Goal: Transaction & Acquisition: Purchase product/service

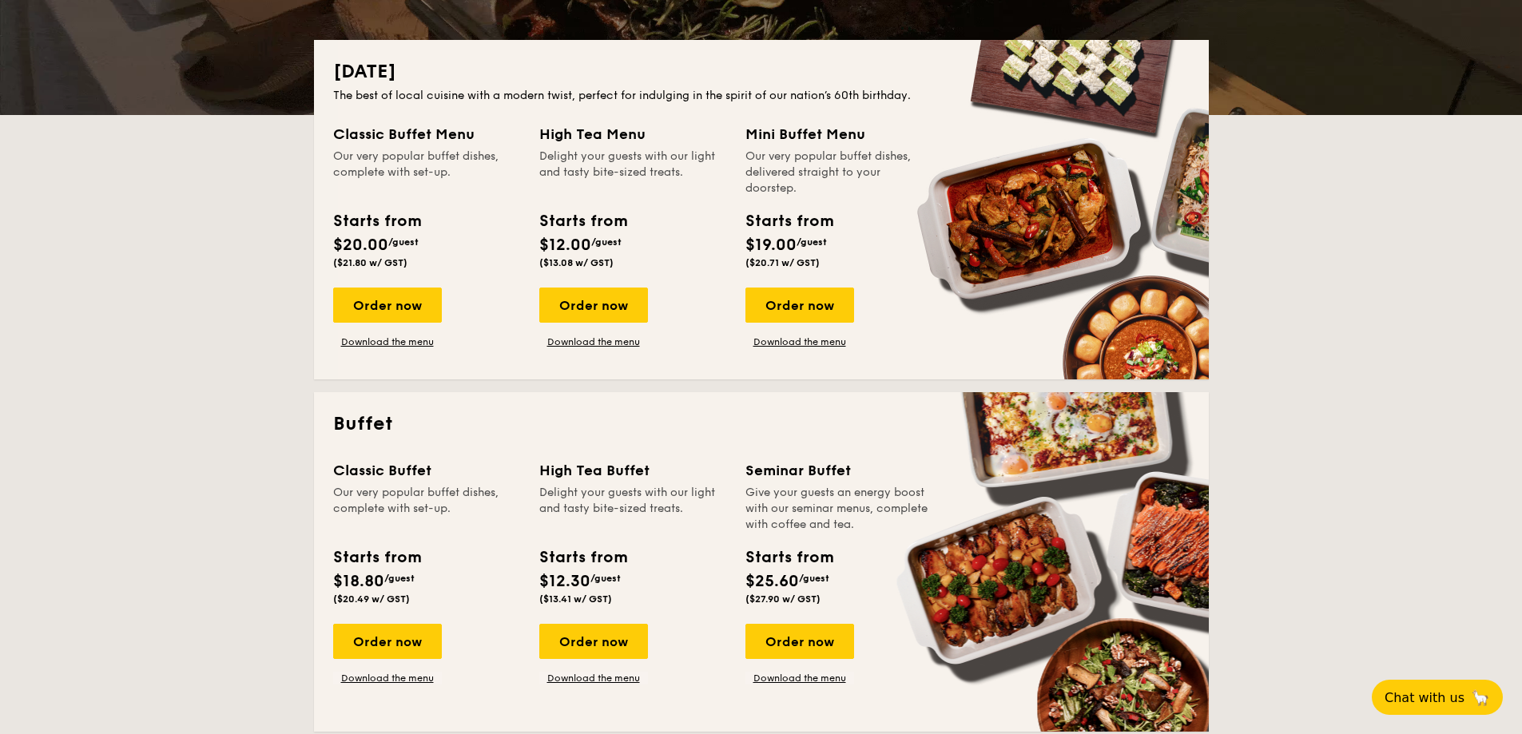
scroll to position [240, 0]
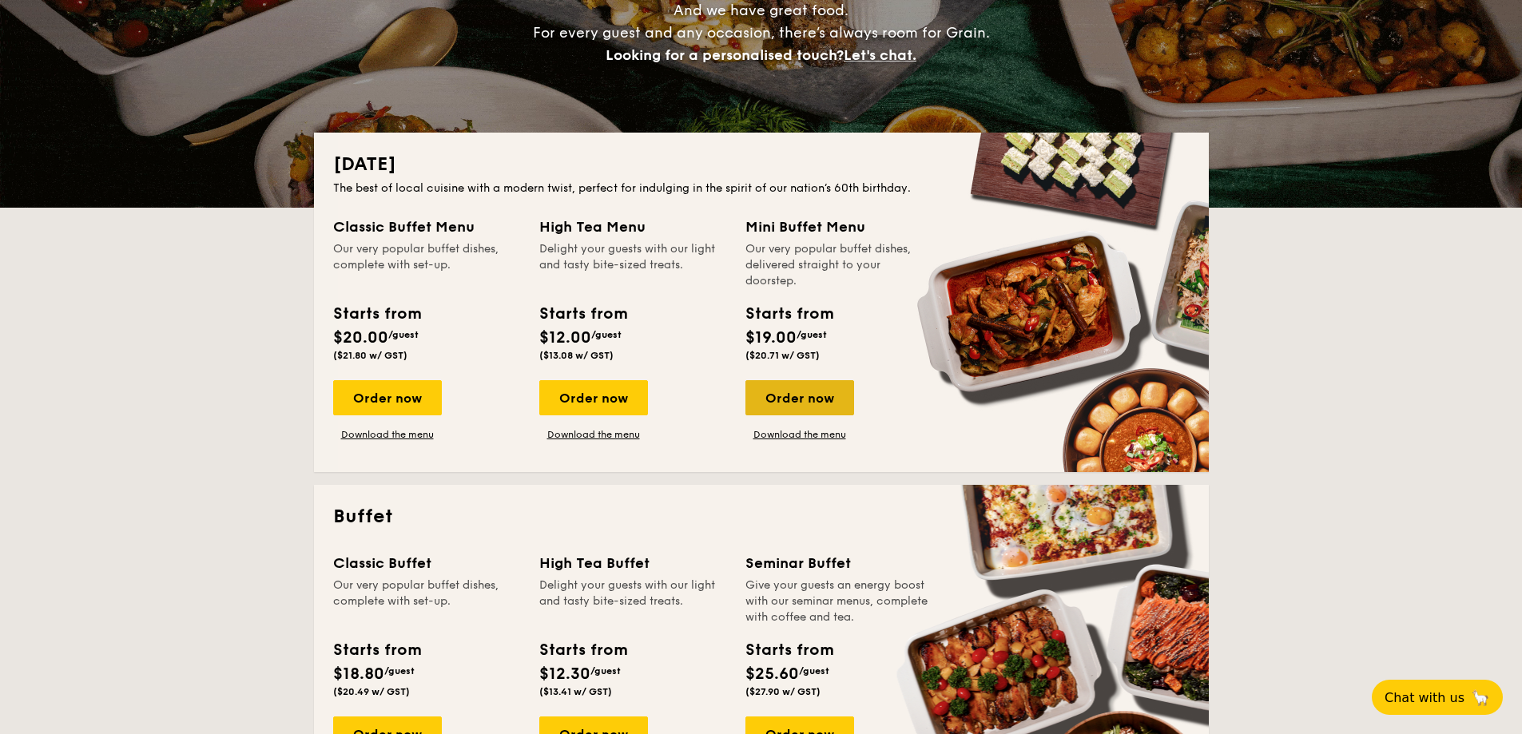
click at [793, 395] on div "Order now" at bounding box center [799, 397] width 109 height 35
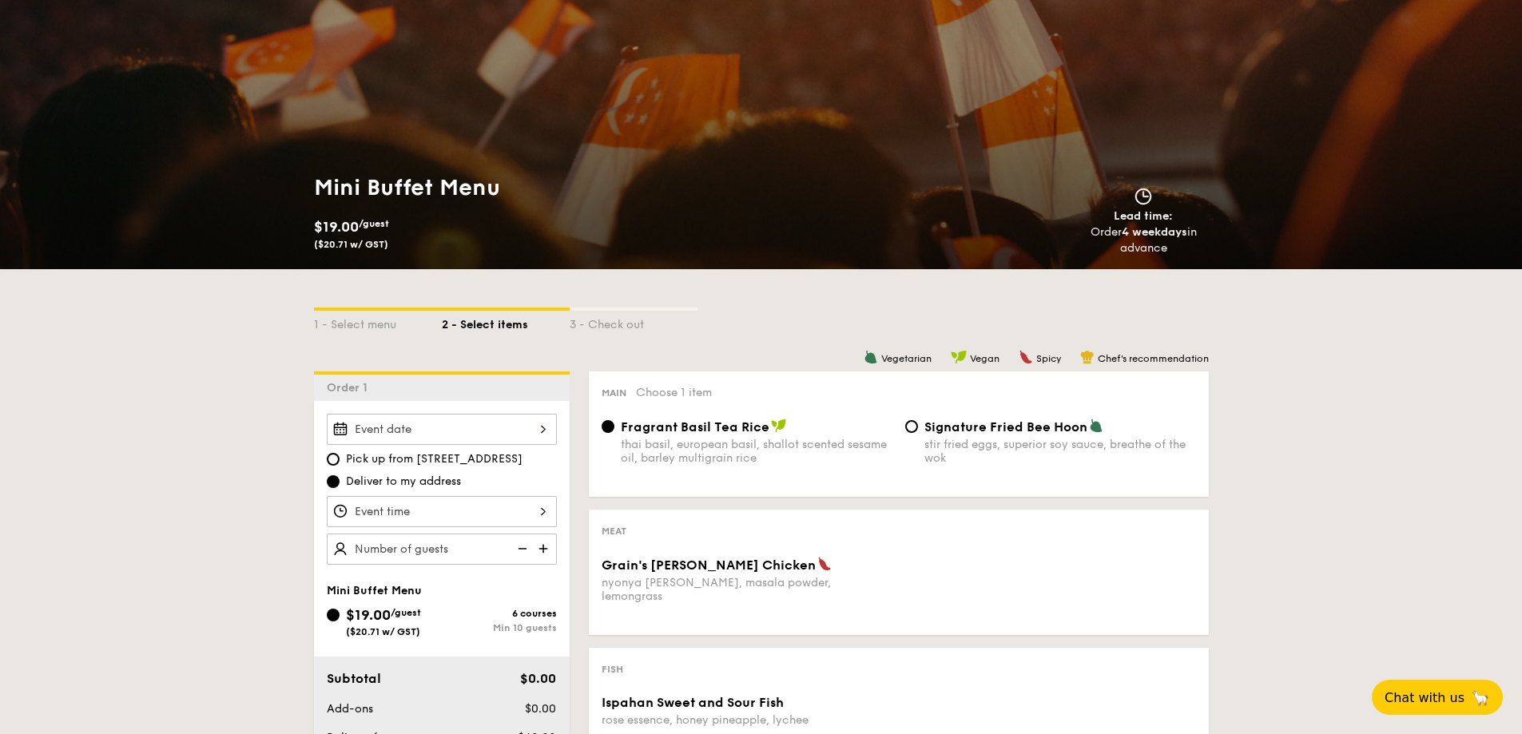
scroll to position [80, 0]
click at [542, 437] on div at bounding box center [442, 428] width 230 height 31
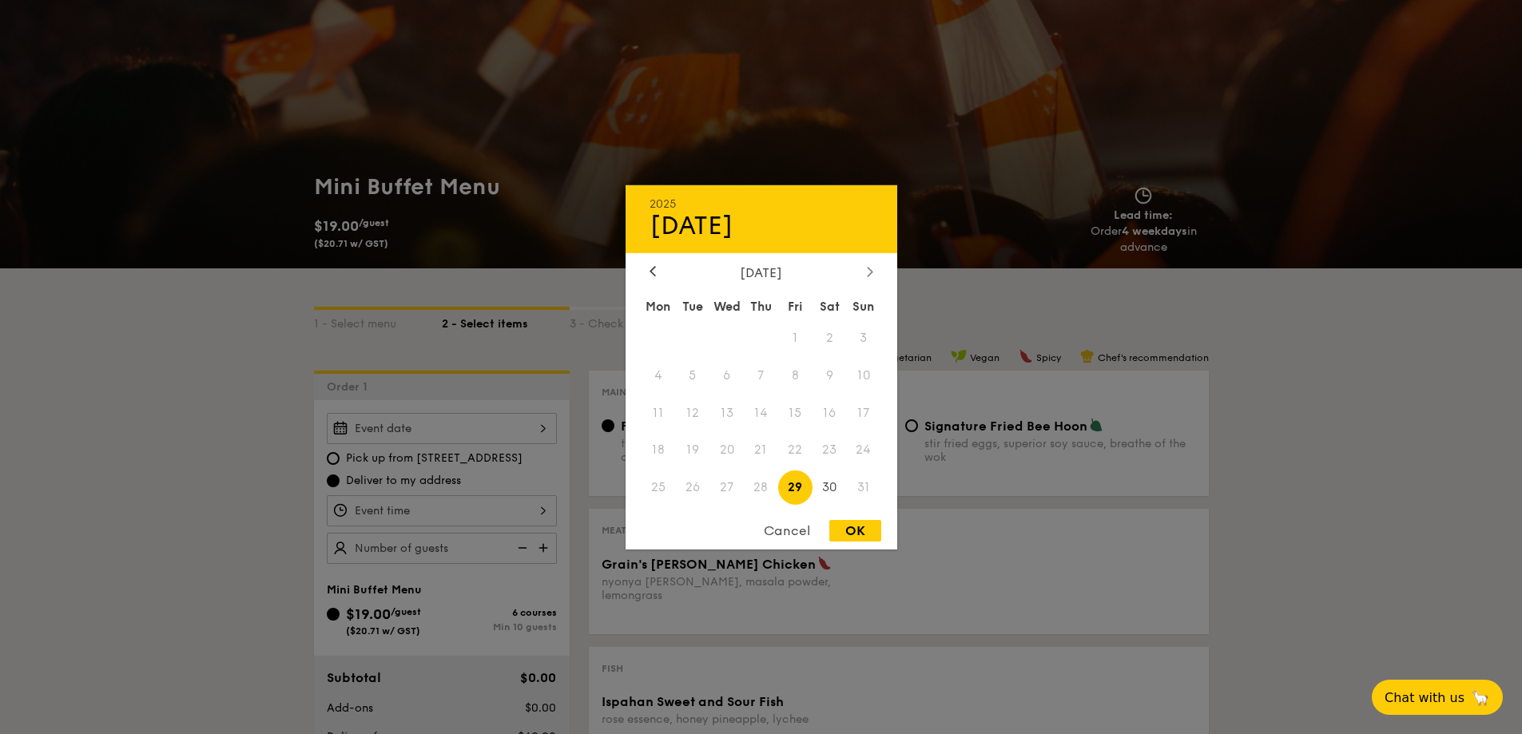
click at [871, 276] on icon at bounding box center [870, 271] width 6 height 10
click at [782, 541] on div "Cancel OK" at bounding box center [761, 535] width 272 height 30
click at [522, 427] on div at bounding box center [761, 367] width 1522 height 734
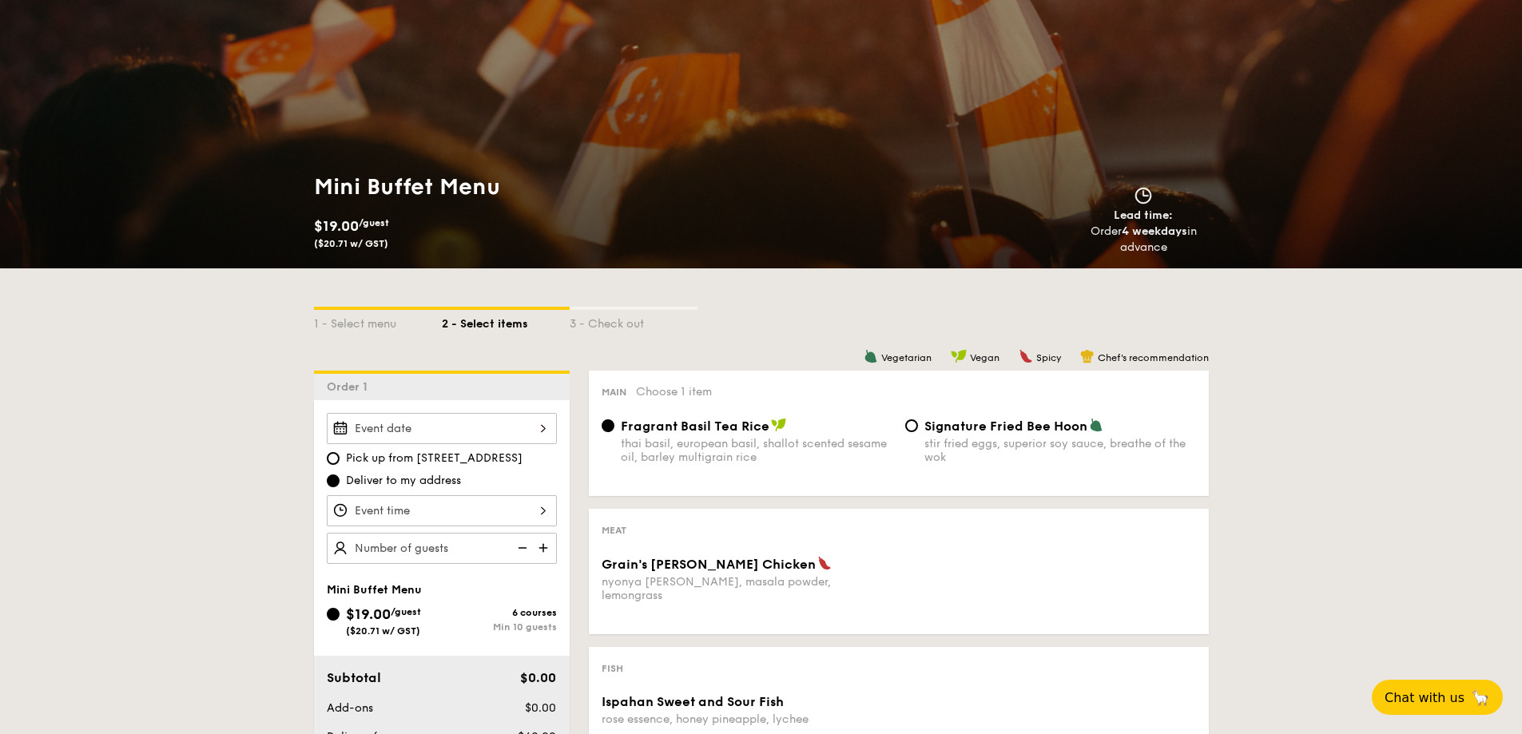
click at [535, 427] on div at bounding box center [442, 428] width 230 height 31
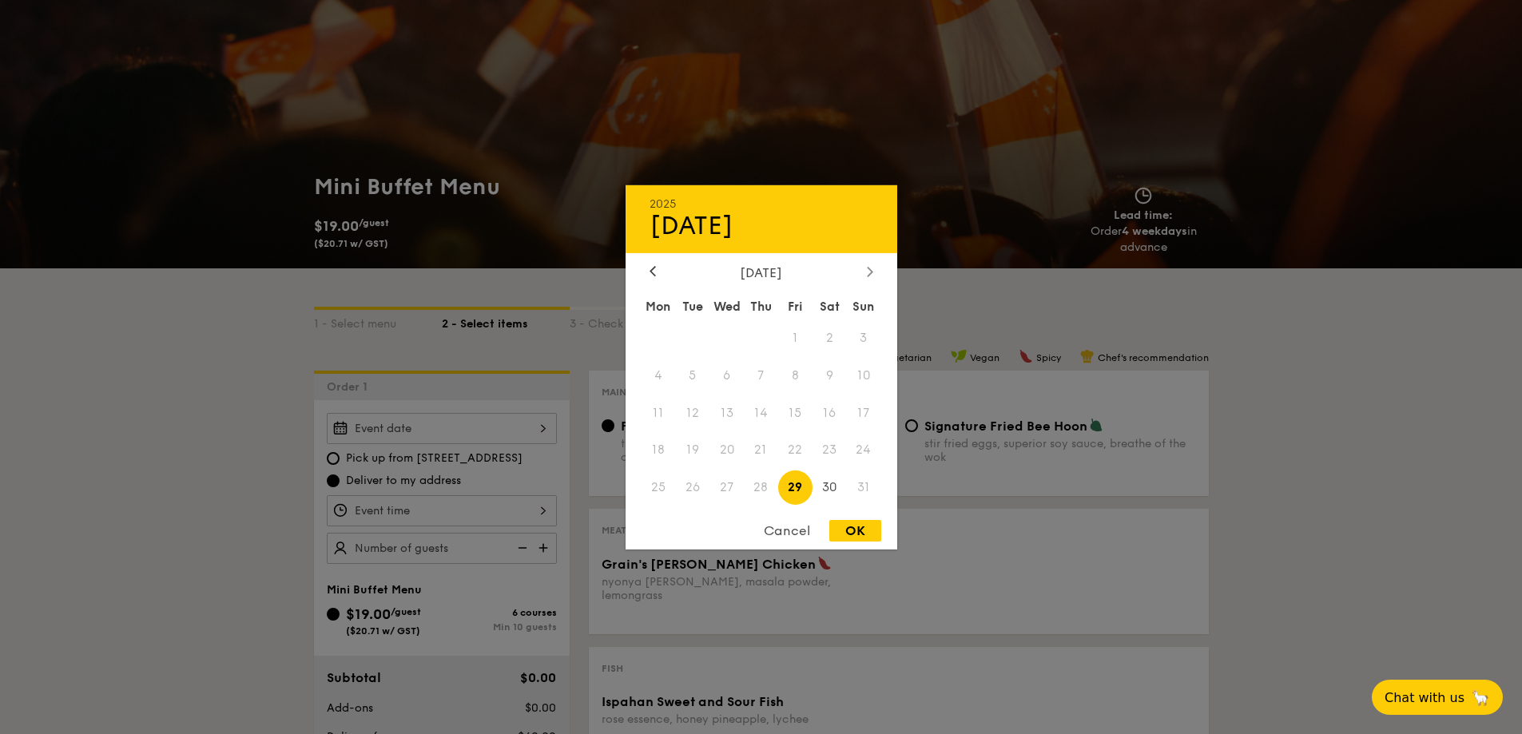
click at [871, 272] on icon at bounding box center [870, 271] width 6 height 10
click at [832, 378] on span "13" at bounding box center [829, 375] width 34 height 34
click at [648, 268] on div at bounding box center [652, 271] width 14 height 15
click at [866, 275] on div at bounding box center [870, 271] width 14 height 15
click at [649, 280] on div at bounding box center [652, 271] width 14 height 15
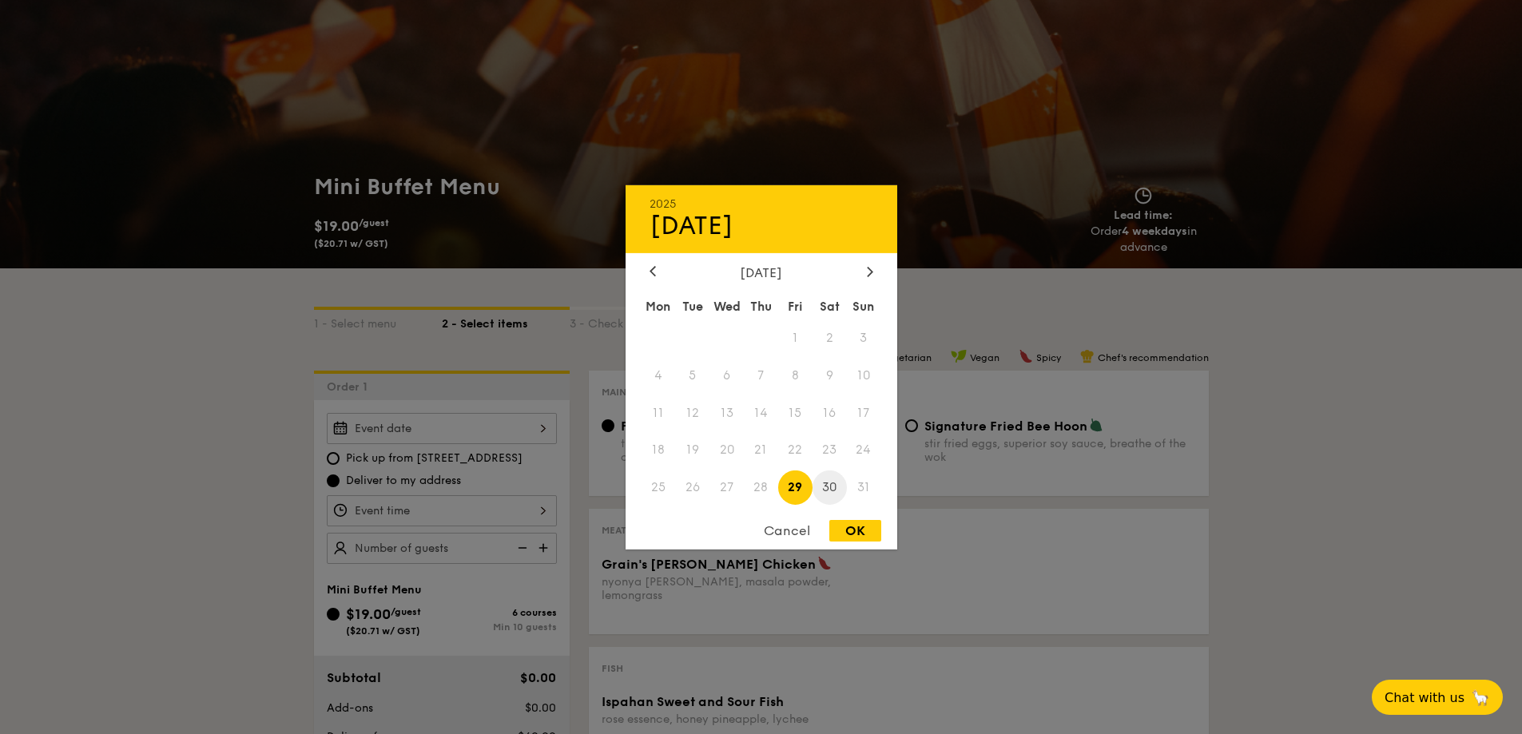
click at [826, 486] on span "30" at bounding box center [829, 487] width 34 height 34
click at [872, 548] on div "Cancel OK" at bounding box center [761, 535] width 272 height 30
click at [866, 537] on div "OK" at bounding box center [855, 531] width 52 height 22
type input "[DATE]"
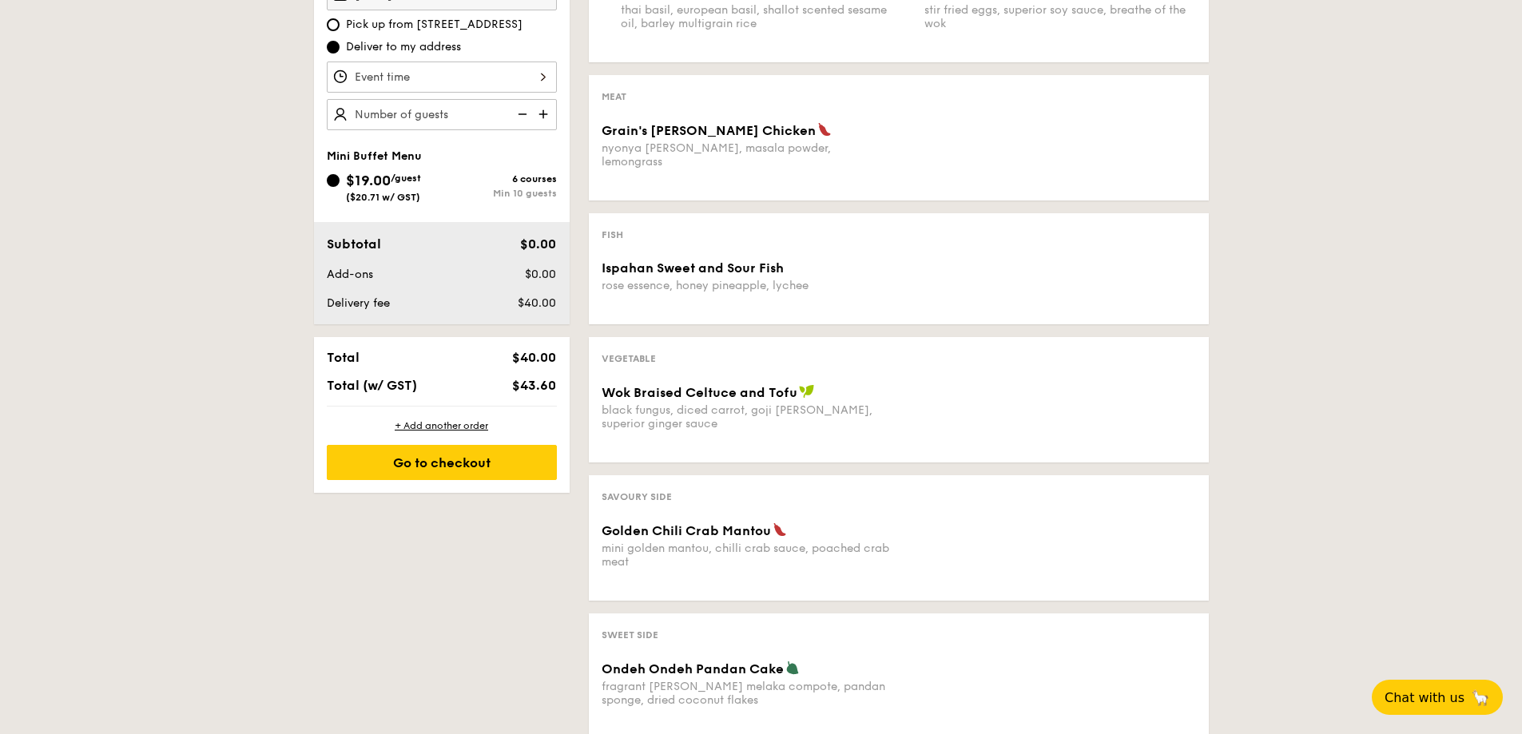
scroll to position [559, 0]
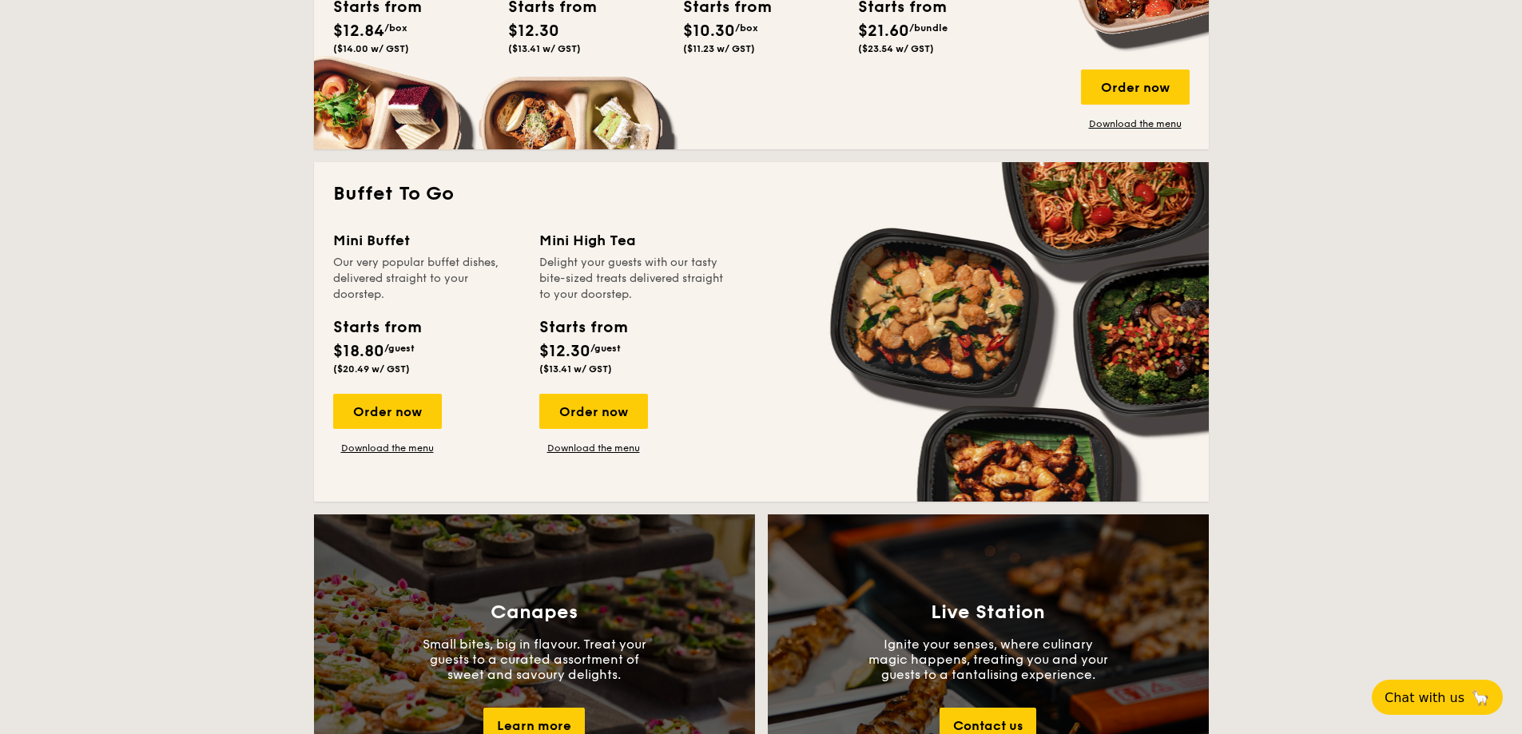
scroll to position [1278, 0]
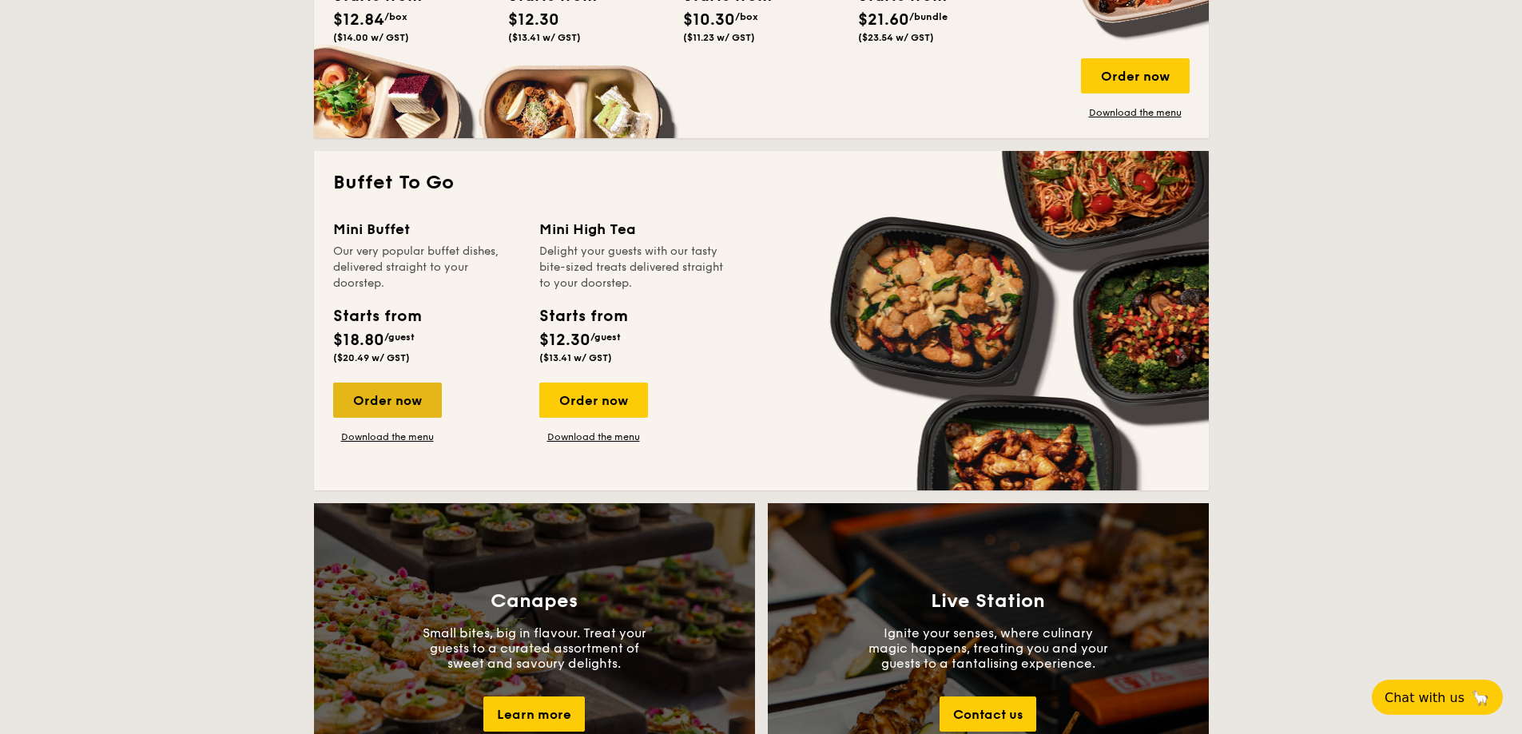
click at [394, 404] on div "Order now" at bounding box center [387, 400] width 109 height 35
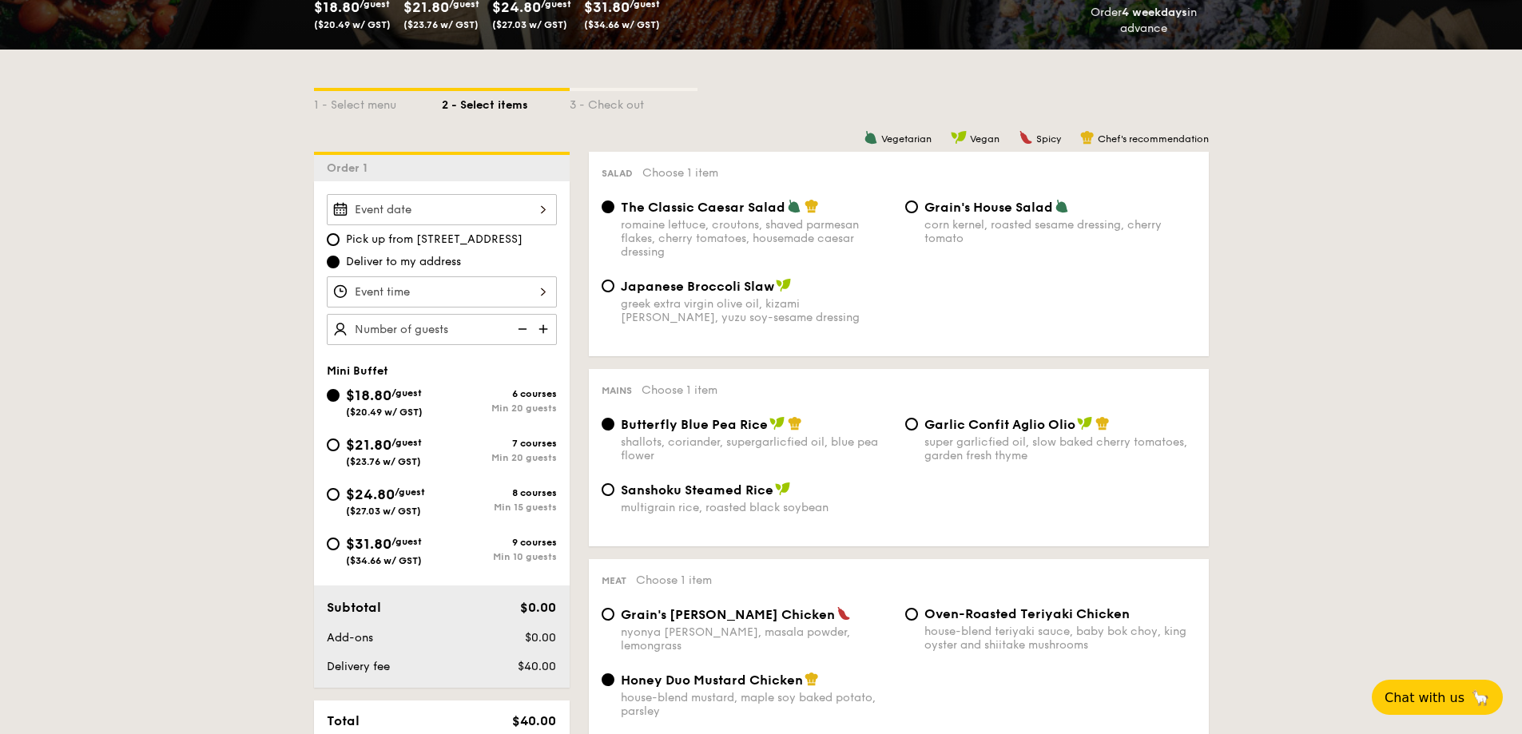
scroll to position [319, 0]
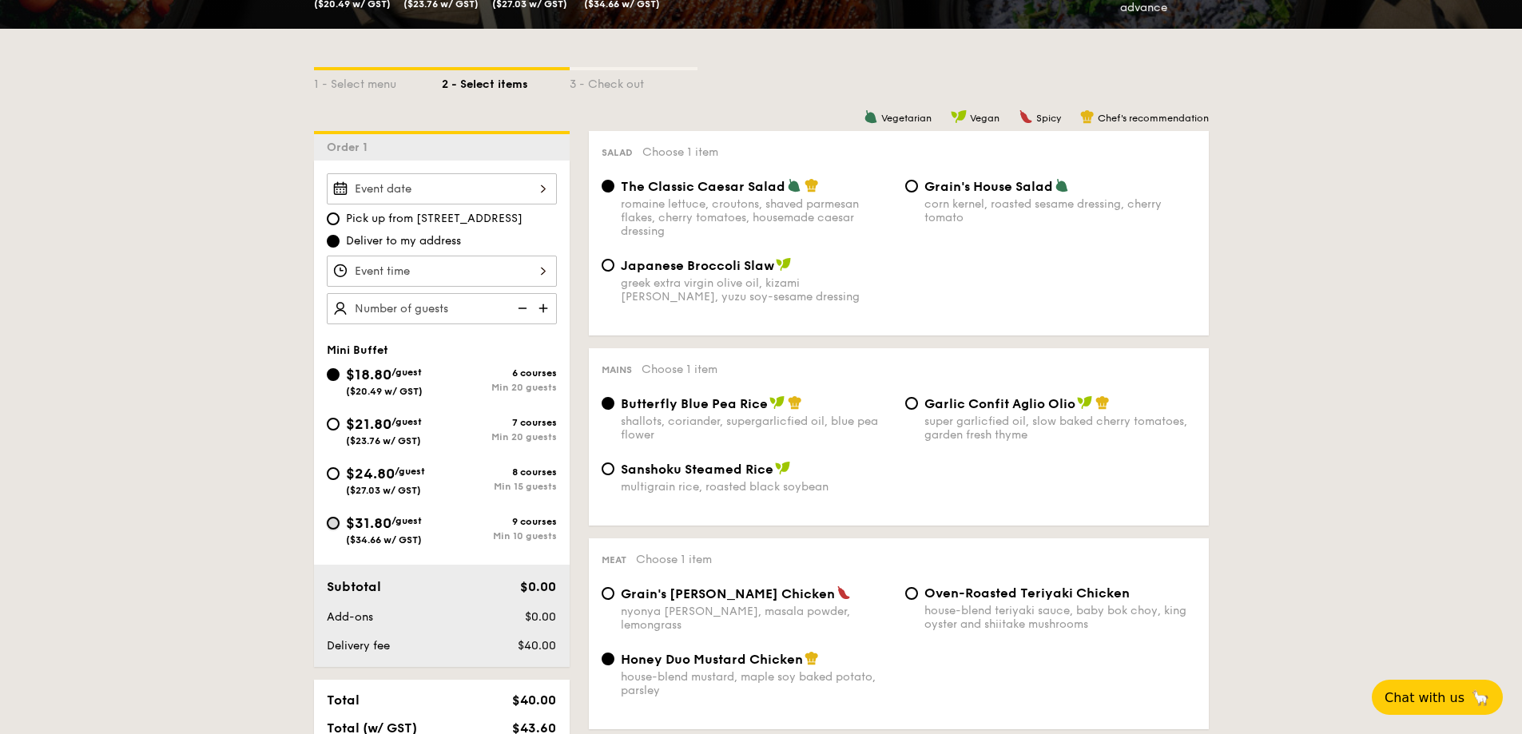
click at [332, 526] on input "$31.80 /guest ($34.66 w/ GST) 9 courses Min 10 guests" at bounding box center [333, 523] width 13 height 13
radio input "true"
radio input "false"
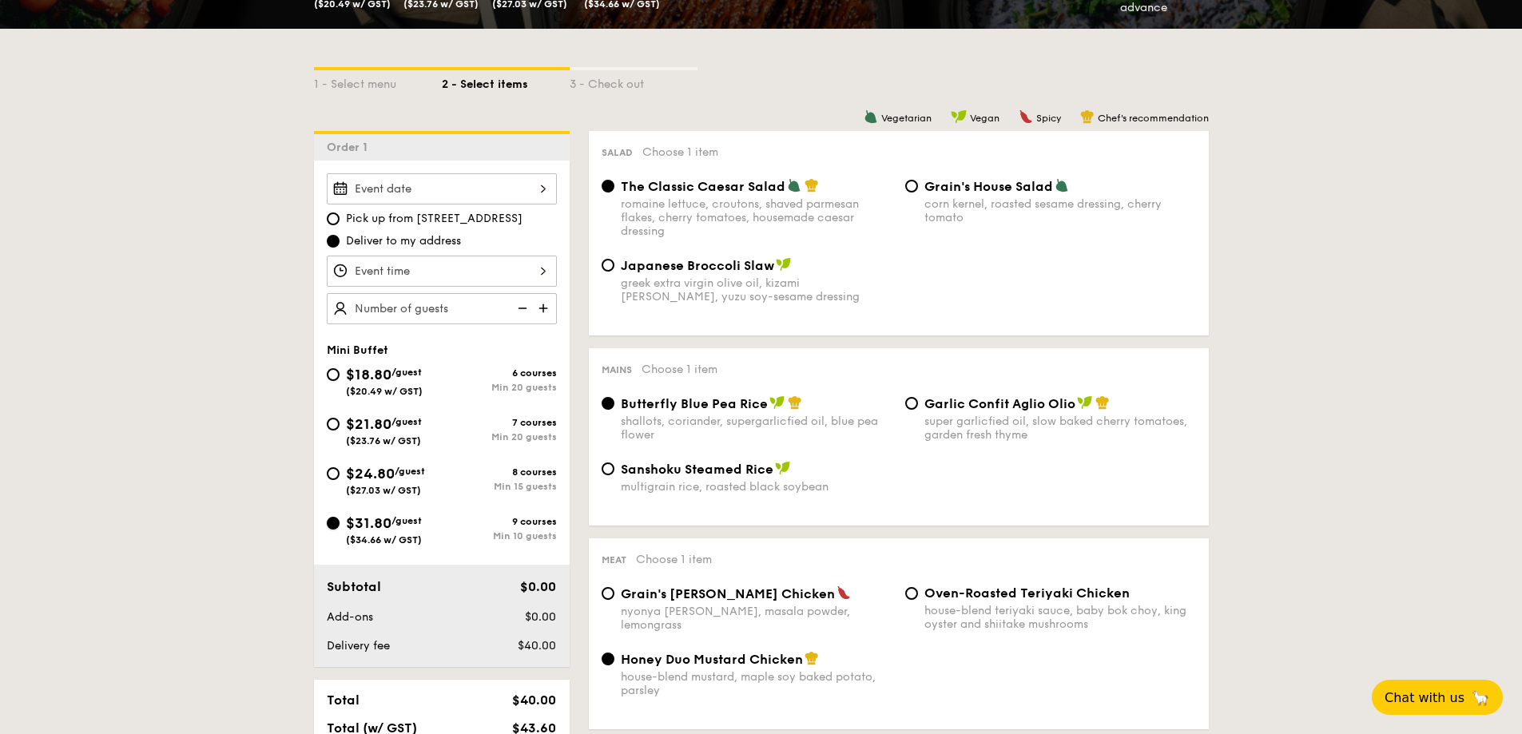
radio input "true"
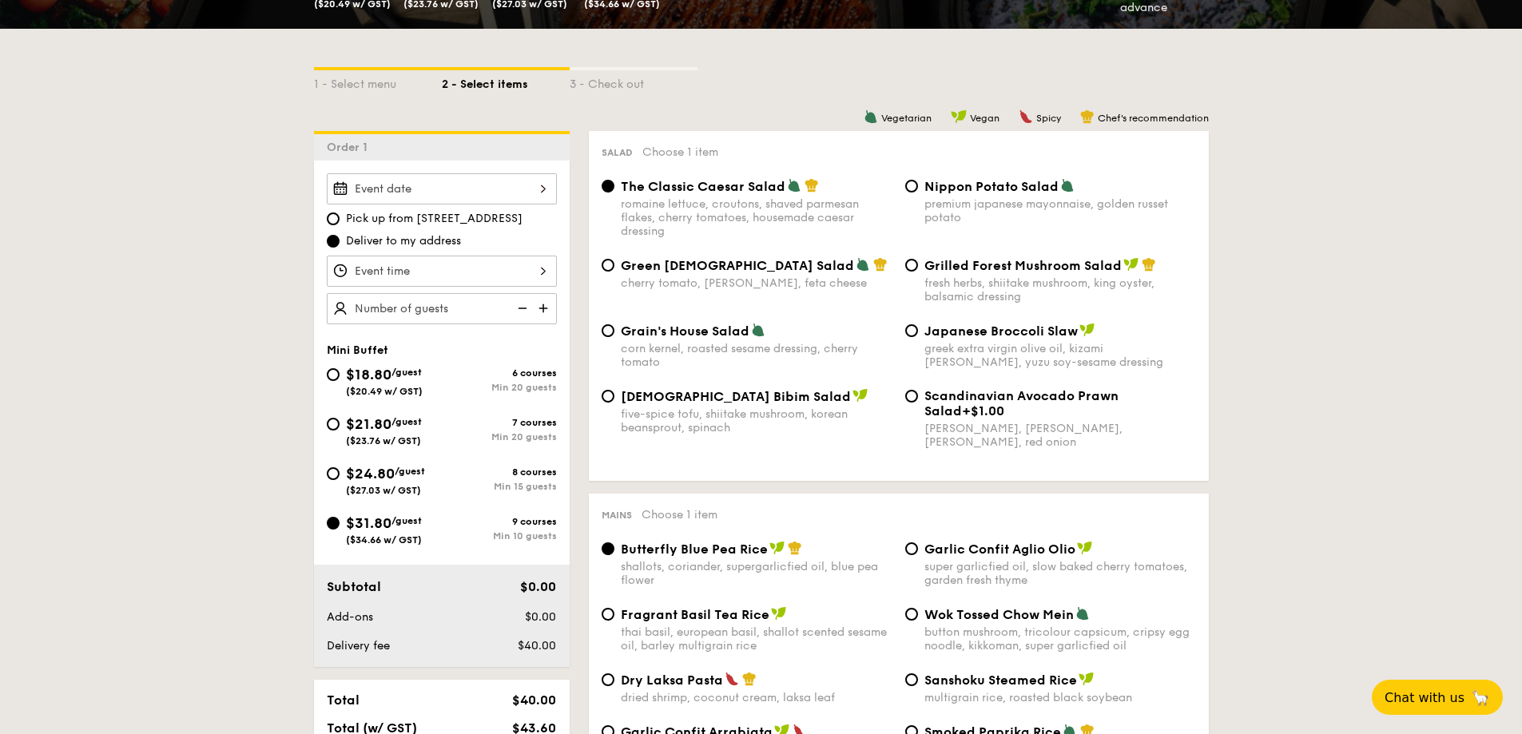
click at [486, 193] on div at bounding box center [442, 188] width 230 height 31
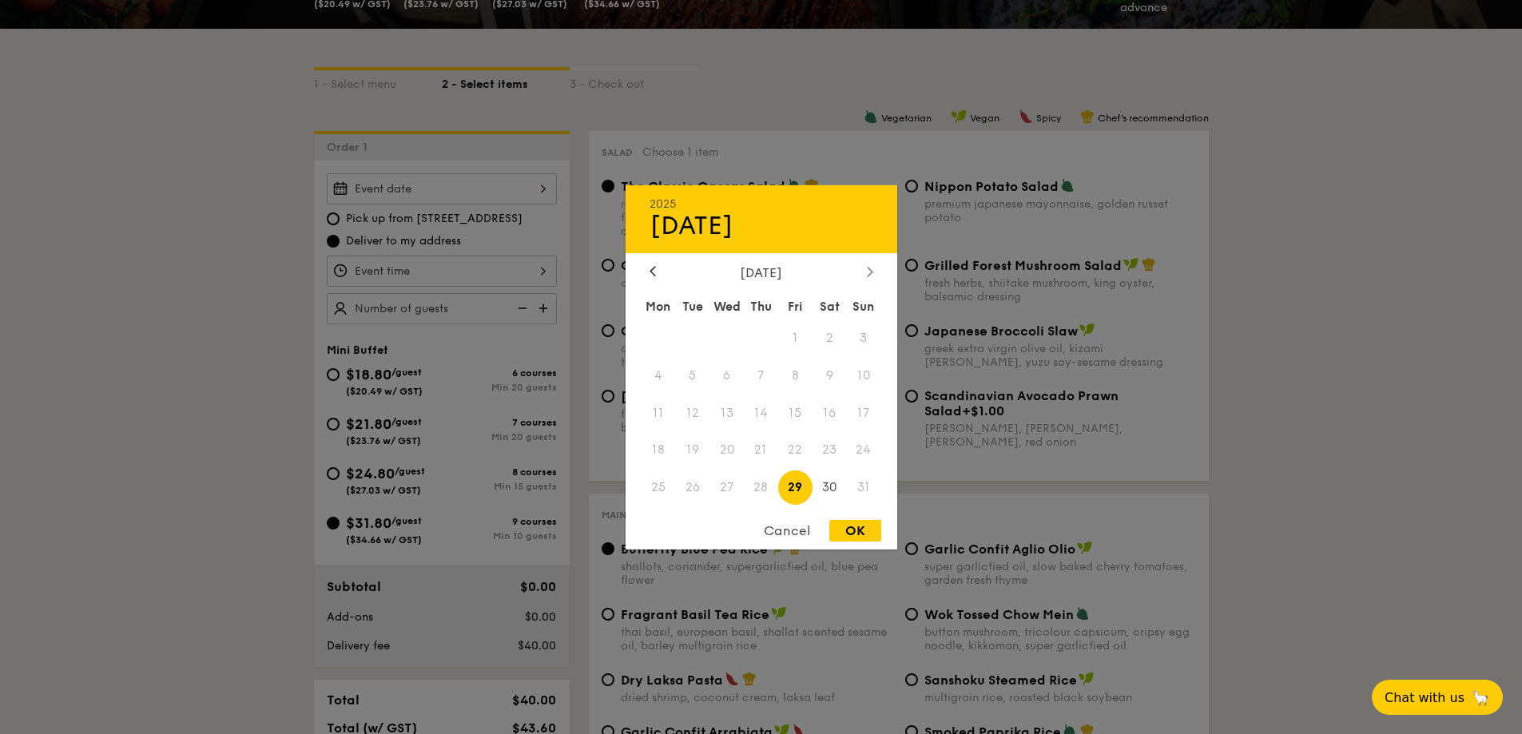
click at [868, 271] on icon at bounding box center [870, 271] width 6 height 10
click at [826, 372] on span "13" at bounding box center [829, 375] width 34 height 34
click at [850, 532] on div "OK" at bounding box center [855, 531] width 52 height 22
type input "[DATE]"
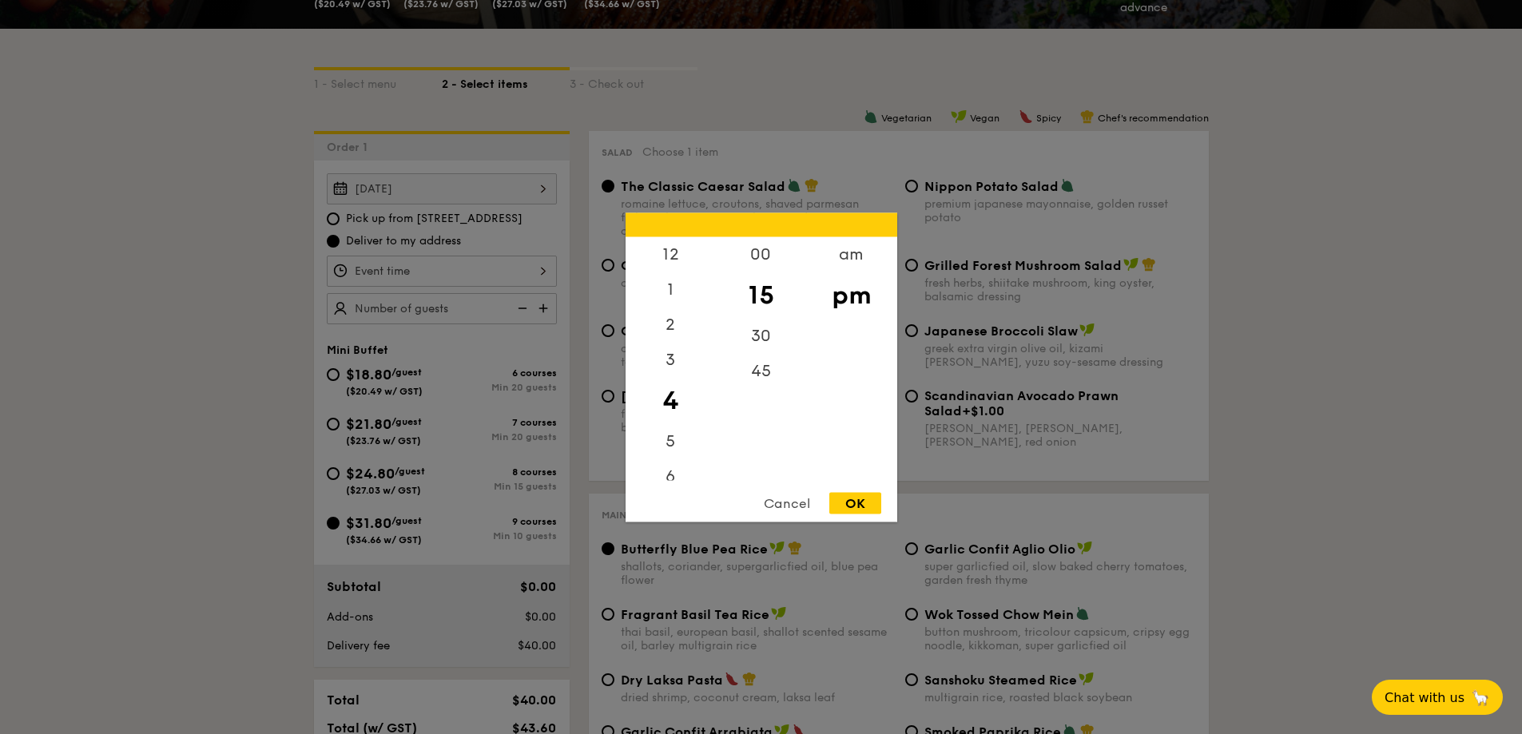
click at [494, 272] on div "12 1 2 3 4 5 6 7 8 9 10 11 00 15 30 45 am pm Cancel OK" at bounding box center [442, 271] width 230 height 31
click at [684, 255] on div "12" at bounding box center [670, 259] width 90 height 46
click at [780, 264] on div "00" at bounding box center [761, 259] width 90 height 46
click at [857, 506] on div "OK" at bounding box center [855, 503] width 52 height 22
type input "12:00PM"
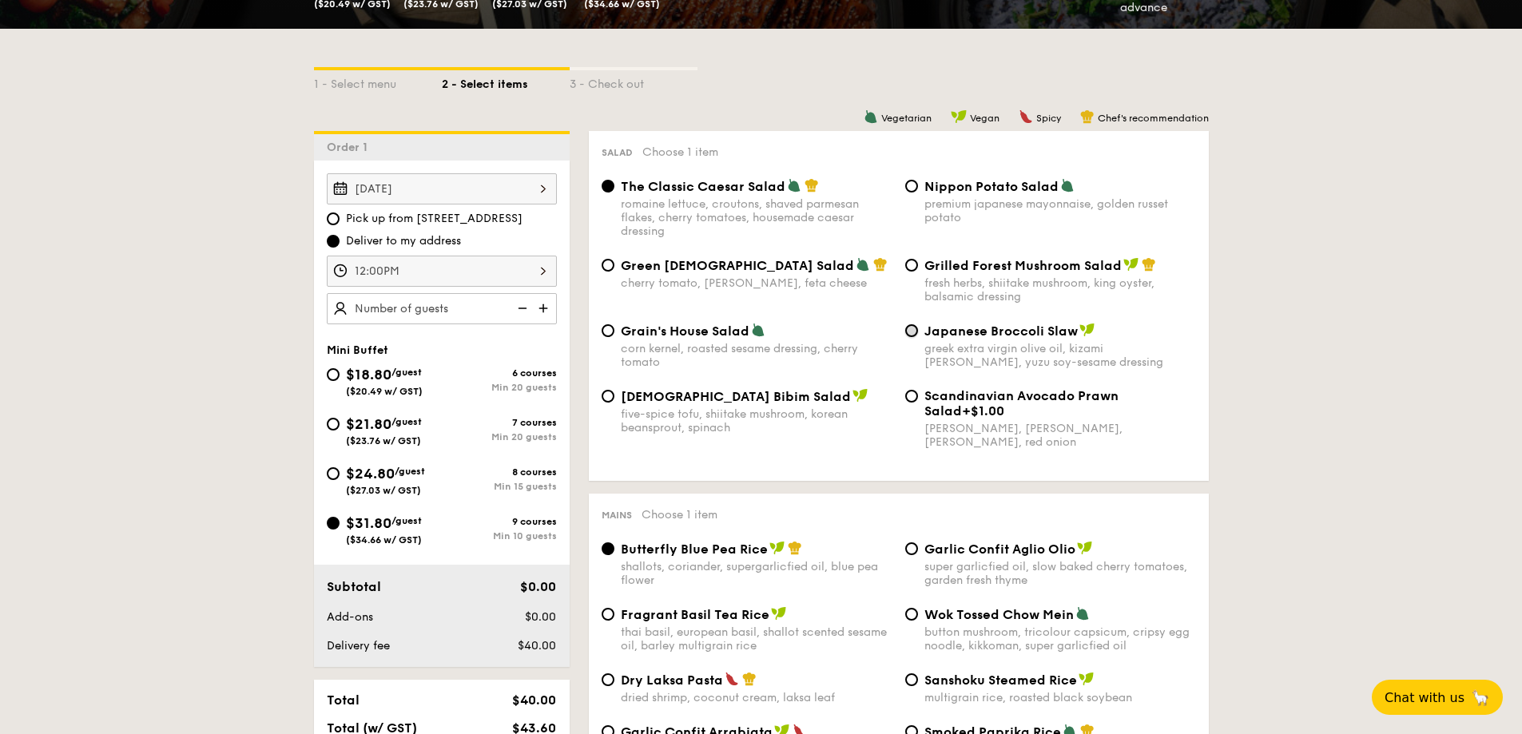
click at [912, 329] on input "Japanese Broccoli Slaw greek extra virgin olive oil, kizami [PERSON_NAME], yuzu…" at bounding box center [911, 330] width 13 height 13
radio input "true"
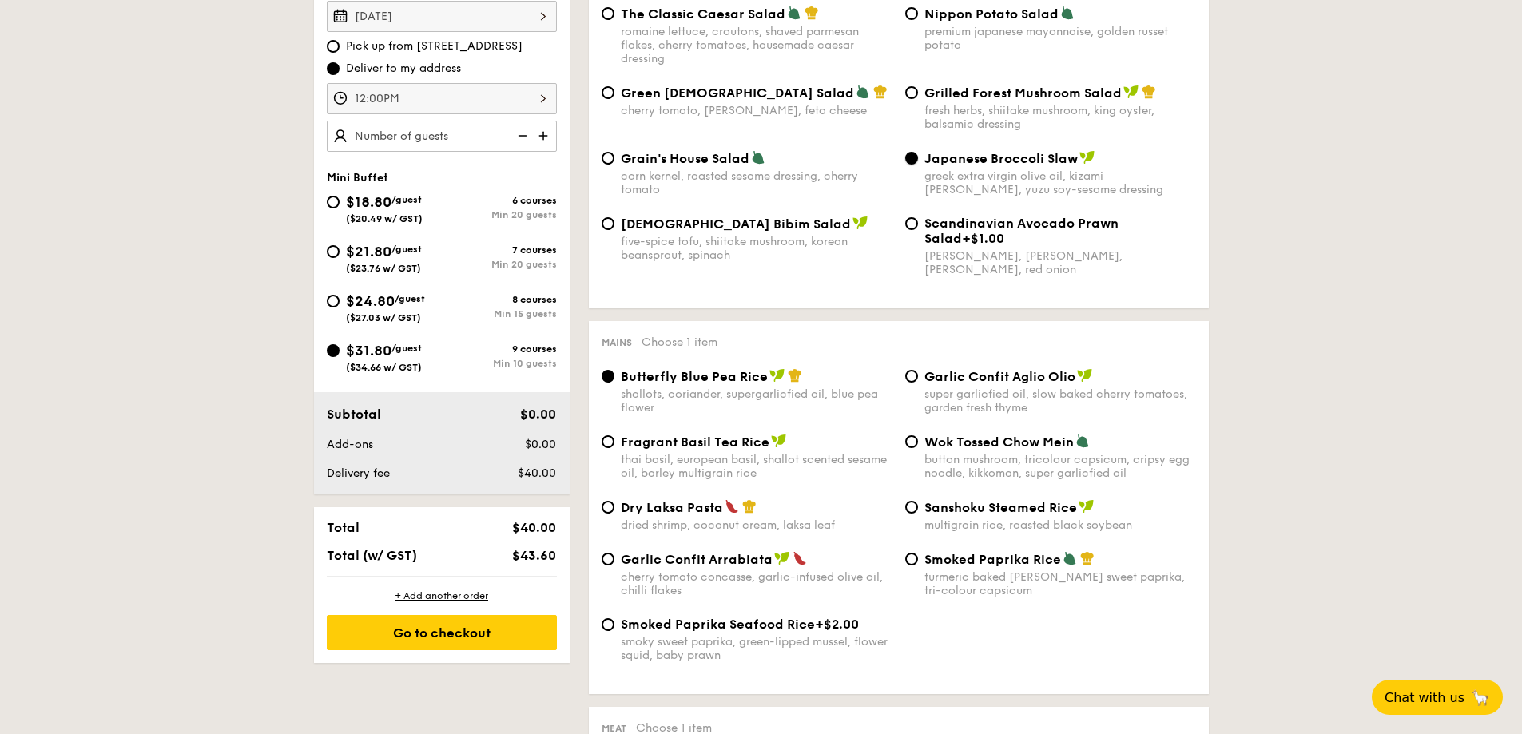
scroll to position [559, 0]
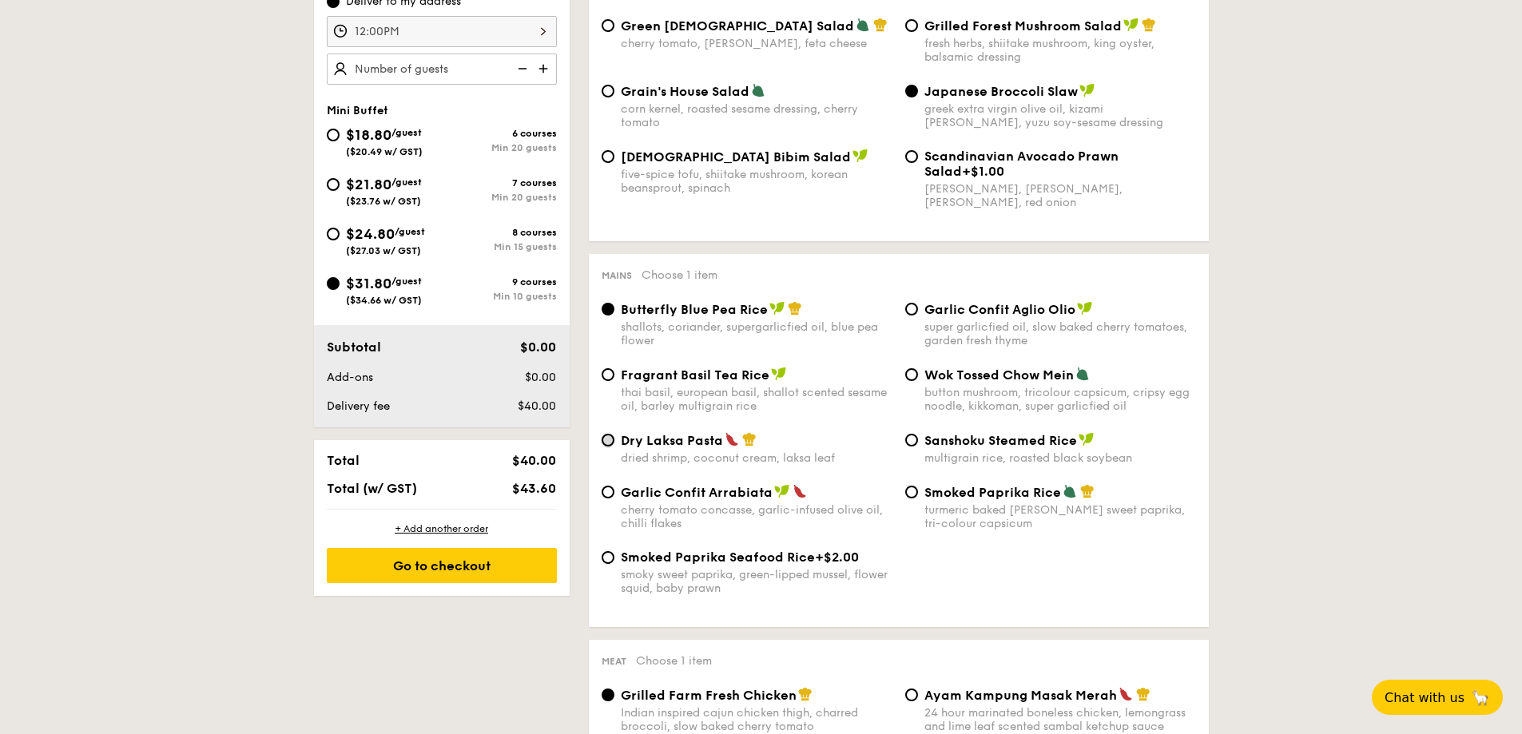
click at [608, 438] on input "Dry Laksa Pasta dried shrimp, coconut cream, laksa leaf" at bounding box center [607, 440] width 13 height 13
radio input "true"
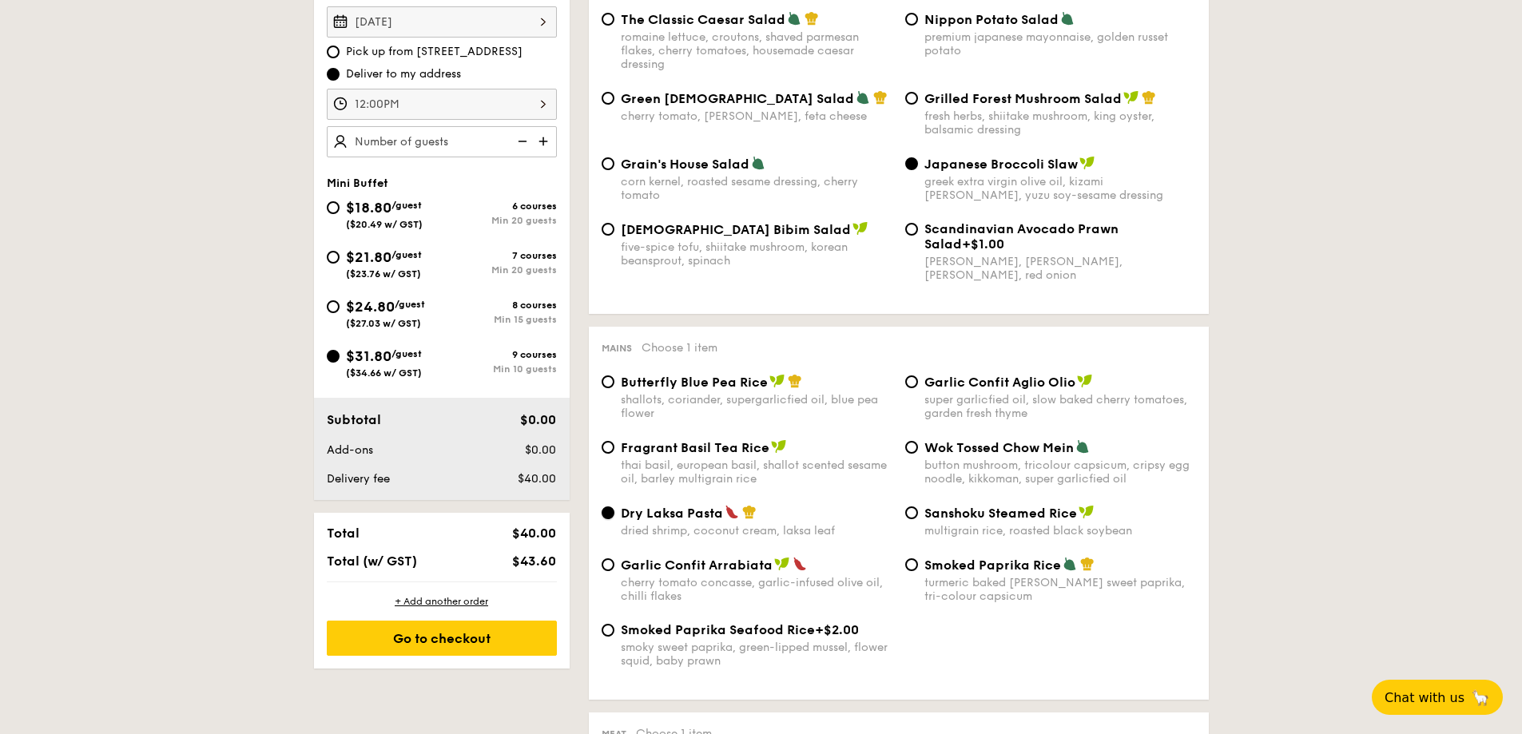
scroll to position [479, 0]
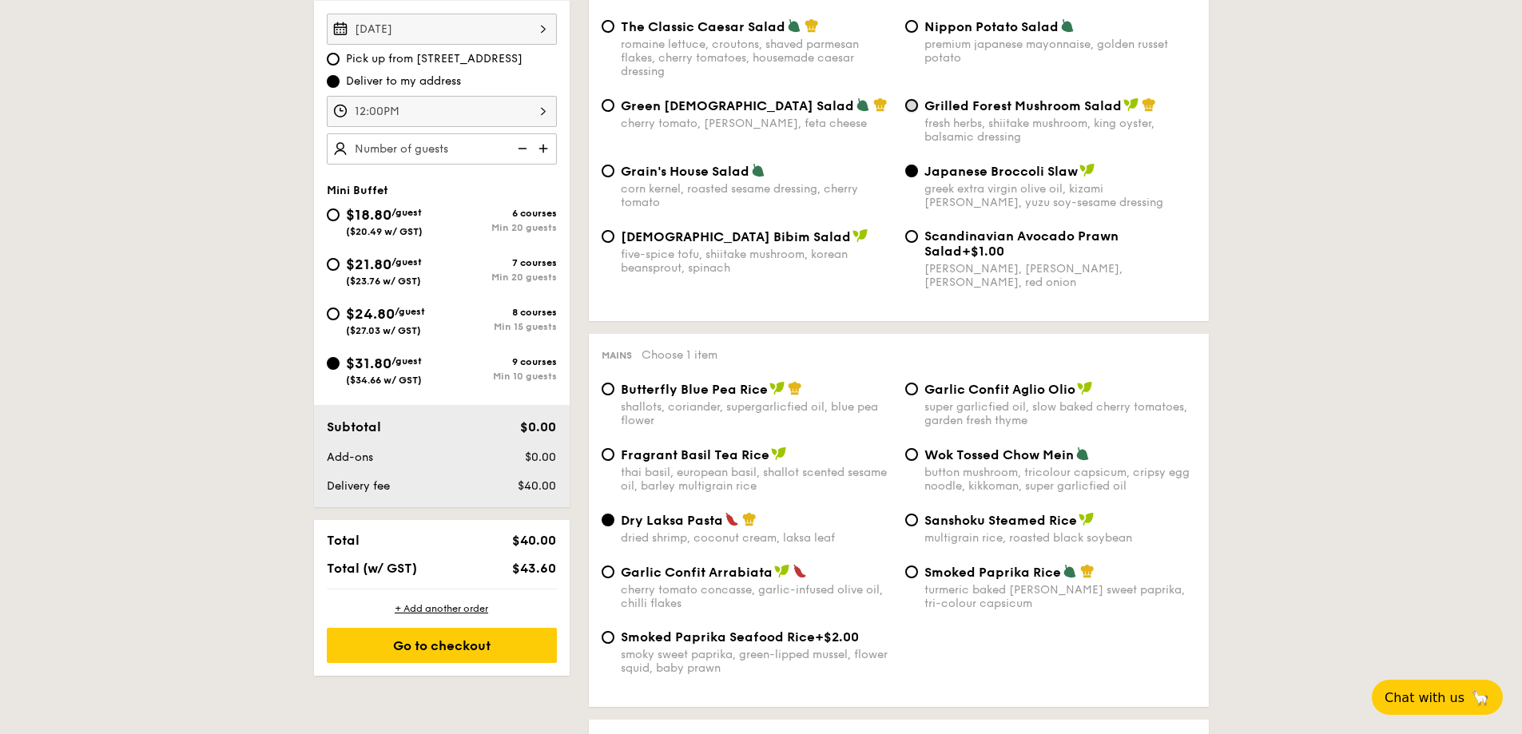
click at [906, 101] on input "Grilled Forest Mushroom Salad fresh herbs, shiitake mushroom, king oyster, bals…" at bounding box center [911, 105] width 13 height 13
radio input "true"
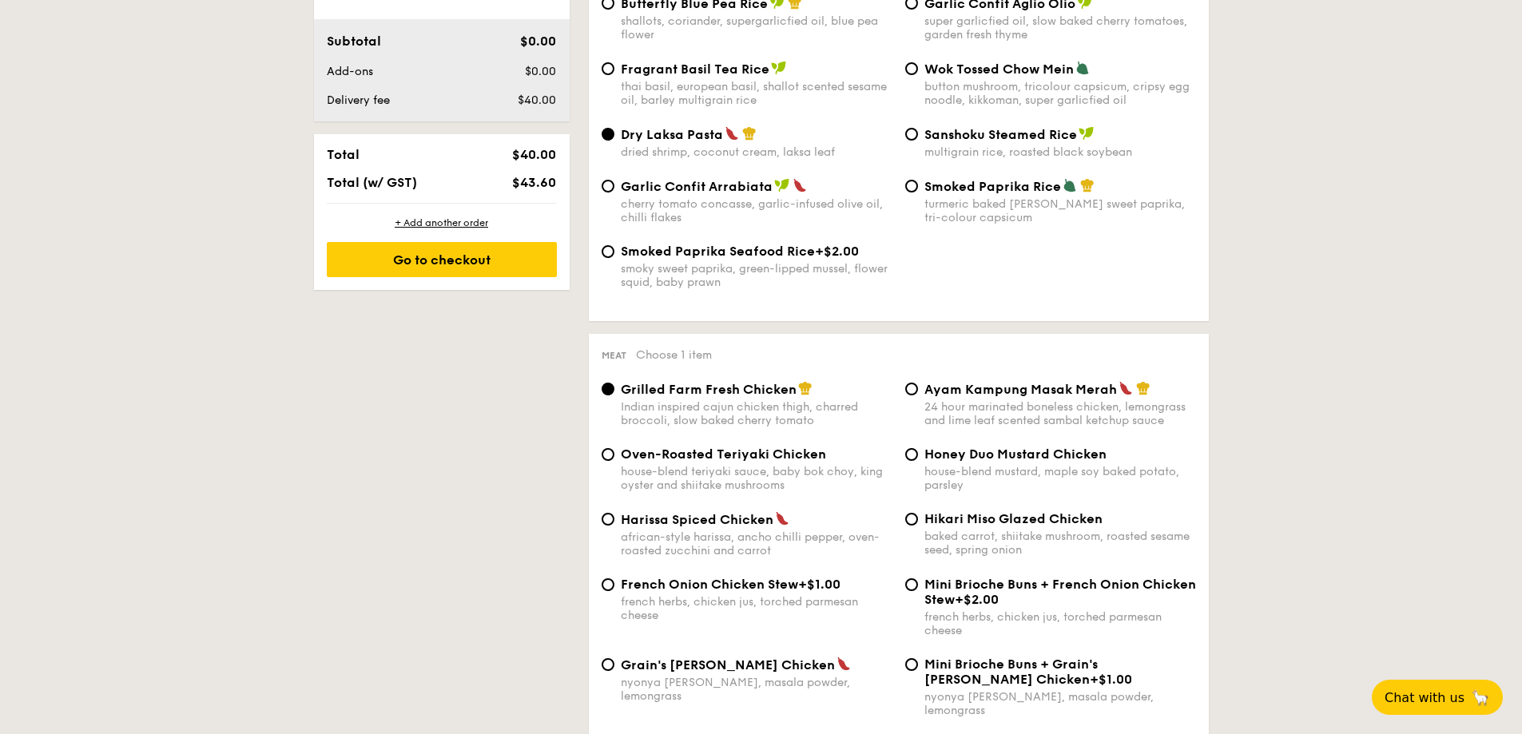
scroll to position [879, 0]
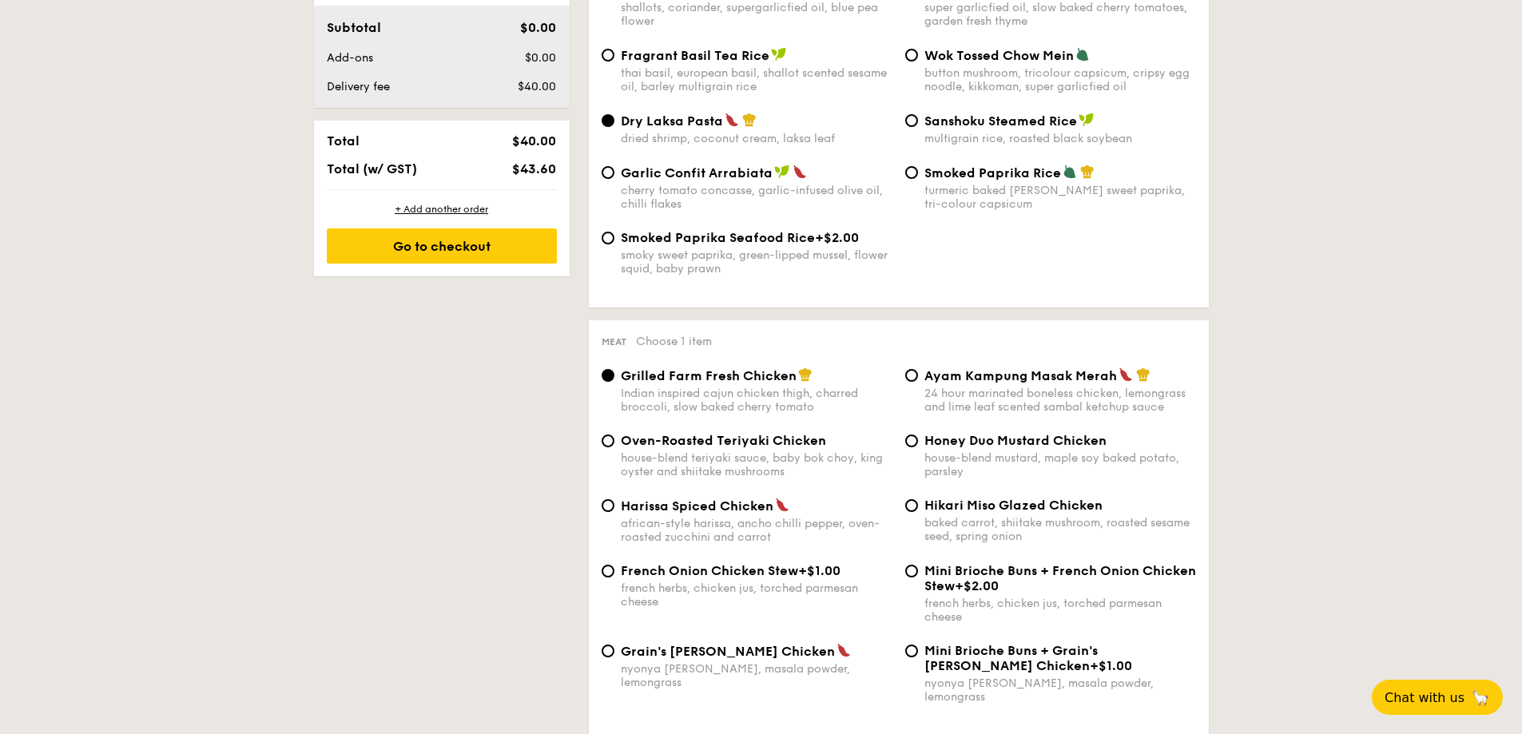
click at [954, 387] on div "24 hour marinated boneless chicken, lemongrass and lime leaf scented sambal ket…" at bounding box center [1060, 400] width 272 height 27
click at [918, 382] on input "Ayam Kampung Masak Merah 24 hour marinated boneless chicken, lemongrass and lim…" at bounding box center [911, 375] width 13 height 13
radio input "true"
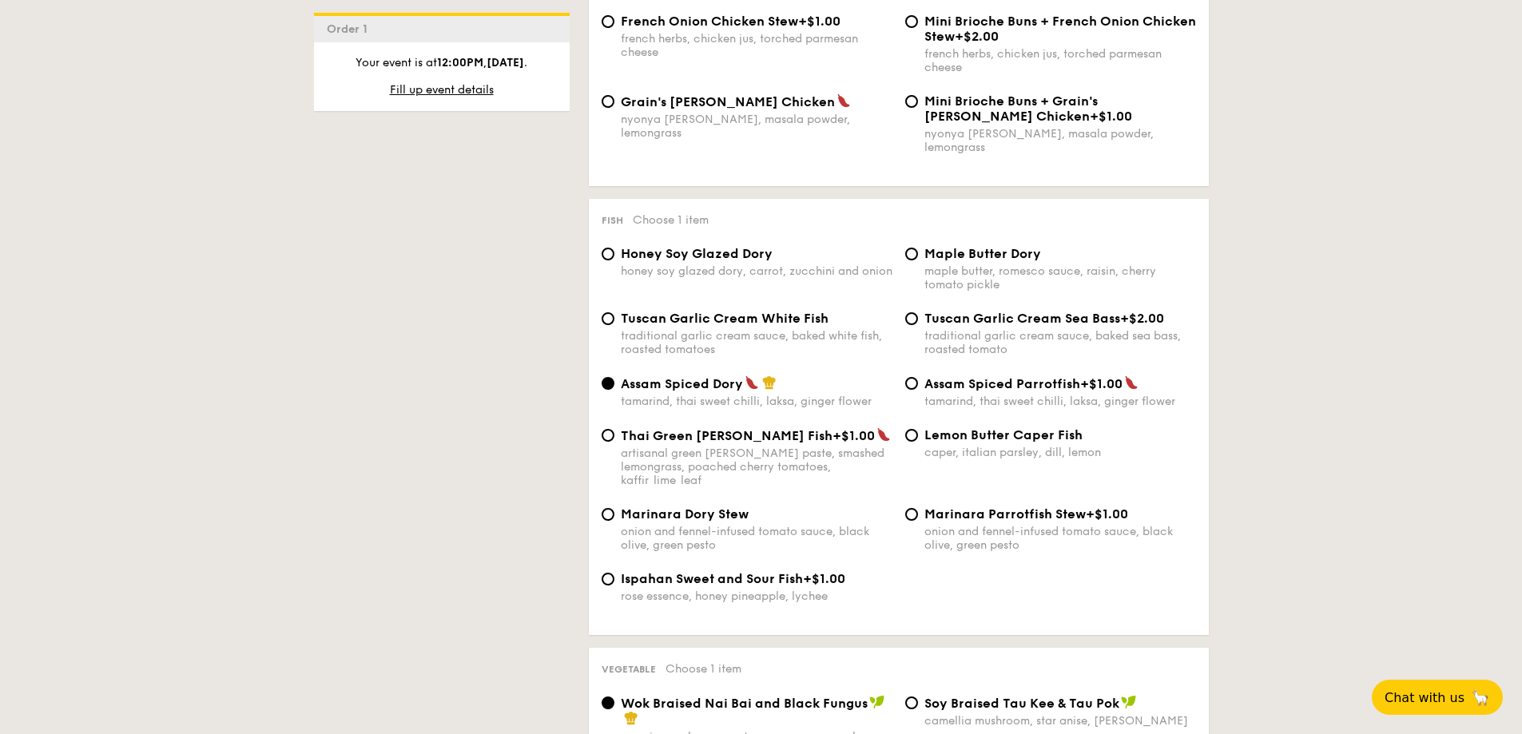
scroll to position [1438, 0]
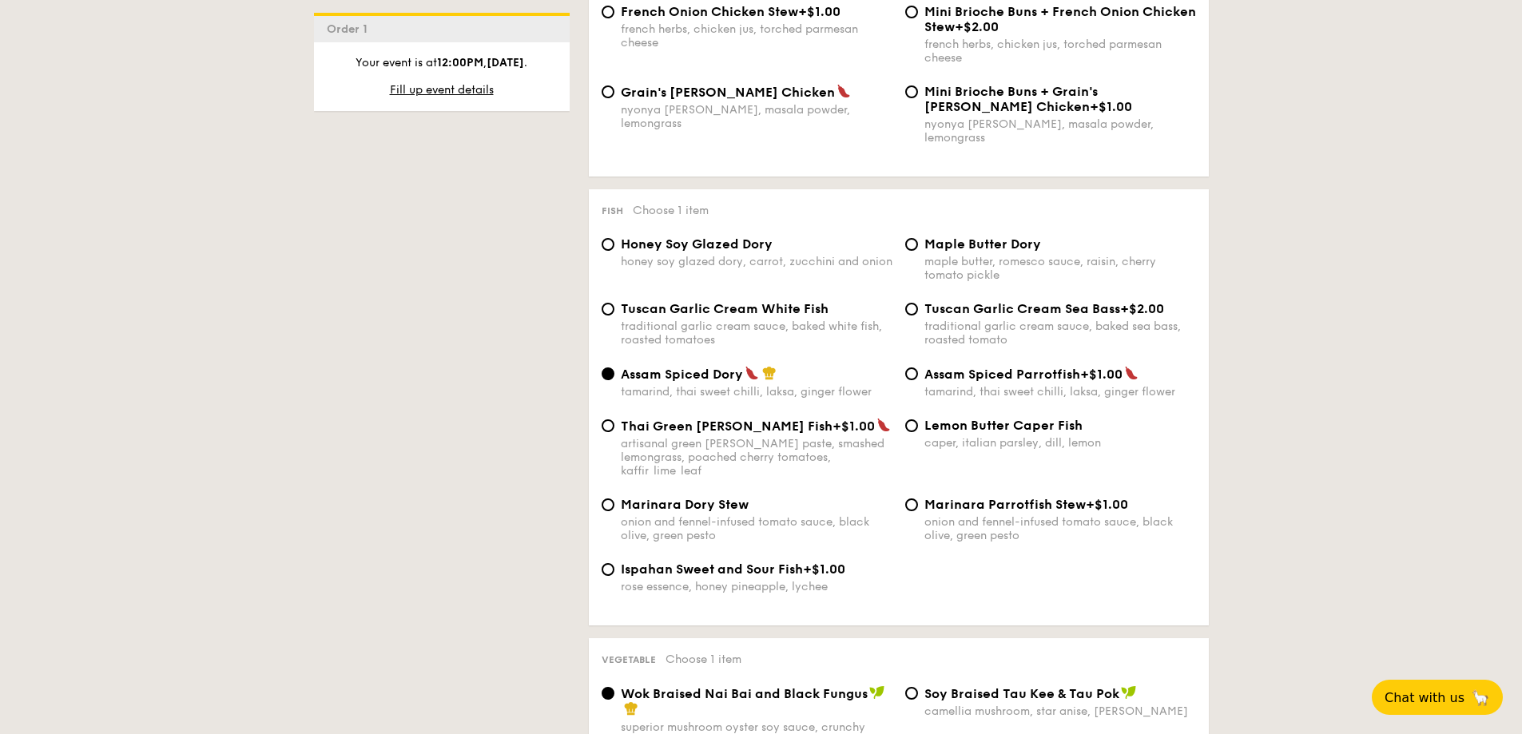
click at [719, 319] on div "traditional garlic cream sauce, baked white fish, roasted tomatoes" at bounding box center [757, 332] width 272 height 27
click at [614, 312] on input "Tuscan Garlic Cream White Fish traditional garlic cream sauce, baked white fish…" at bounding box center [607, 309] width 13 height 13
radio input "true"
click at [976, 321] on div "traditional garlic cream sauce, baked sea bass, roasted tomato" at bounding box center [1060, 332] width 272 height 27
click at [918, 315] on input "Tuscan Garlic Cream Sea Bass +$2.00 traditional garlic cream sauce, baked sea b…" at bounding box center [911, 309] width 13 height 13
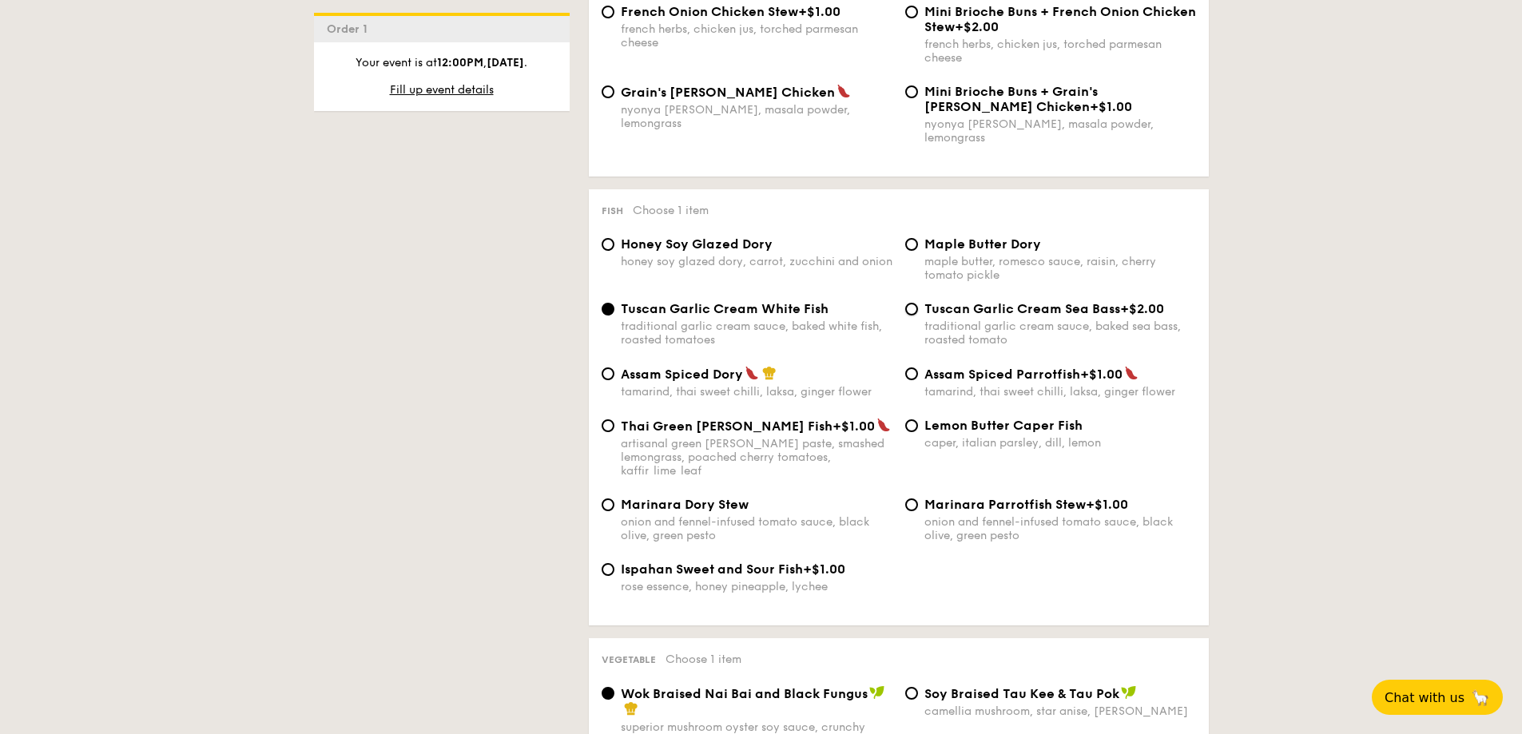
radio input "true"
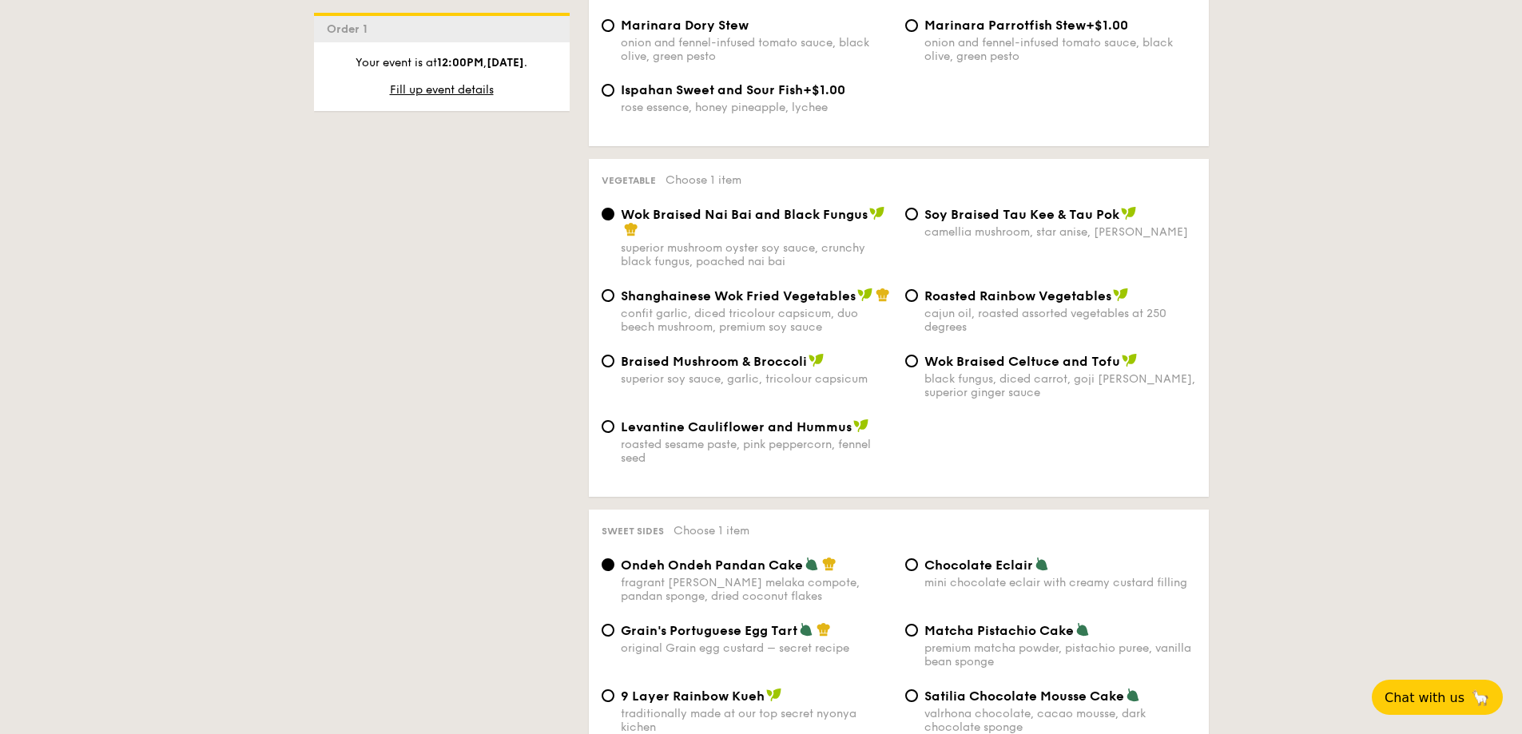
scroll to position [2077, 0]
